Goal: Use online tool/utility: Utilize a website feature to perform a specific function

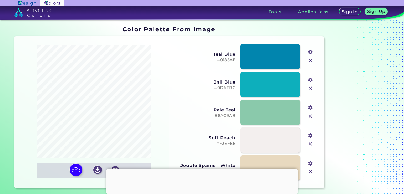
click at [0, 0] on input "file" at bounding box center [0, 0] width 0 height 0
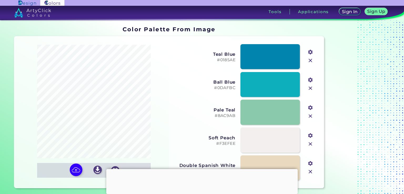
type input "#ebd5a3"
type input "#687257"
type input "#edede4"
type input "#3f3f4f"
type input "#9f9d89"
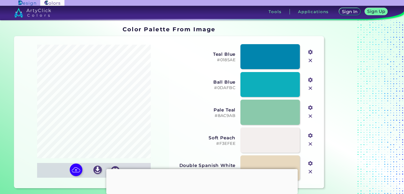
type input "#c8bda1"
type input "#fbfbfb"
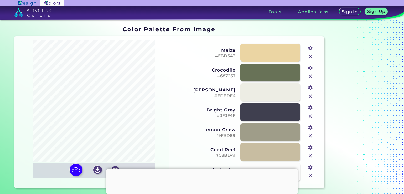
click at [0, 0] on input "file" at bounding box center [0, 0] width 0 height 0
type input "#6be7ef"
type input "#45c9f1"
type input "#c39257"
type input "#f01a37"
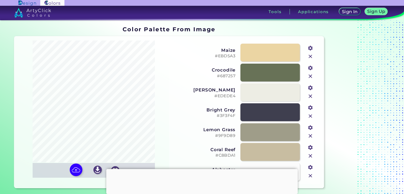
type input "#203f66"
type input "#90fca5"
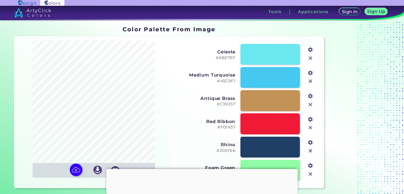
scroll to position [42, 0]
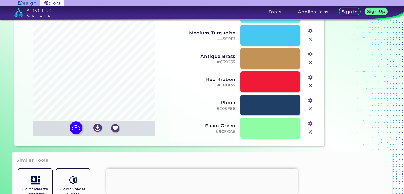
click at [0, 0] on input "file" at bounding box center [0, 0] width 0 height 0
type input "#68fefd"
type input "#ffffff"
type input "#52f195"
type input "#65c6ea"
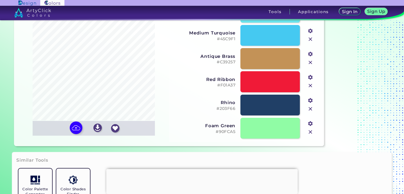
type input "#3babda"
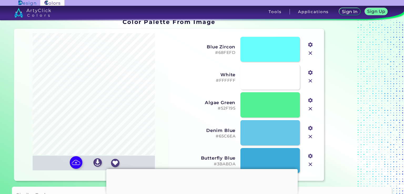
scroll to position [11, 0]
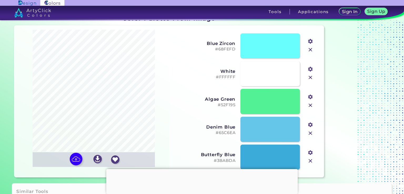
click at [0, 0] on input "file" at bounding box center [0, 0] width 0 height 0
type input "#fbffb9"
type input "#fee8b8"
type input "#e2d974"
type input "#f3af3c"
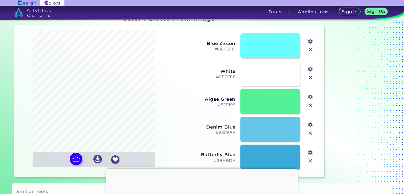
type input "#111111"
type input "#d1963a"
